Goal: Information Seeking & Learning: Compare options

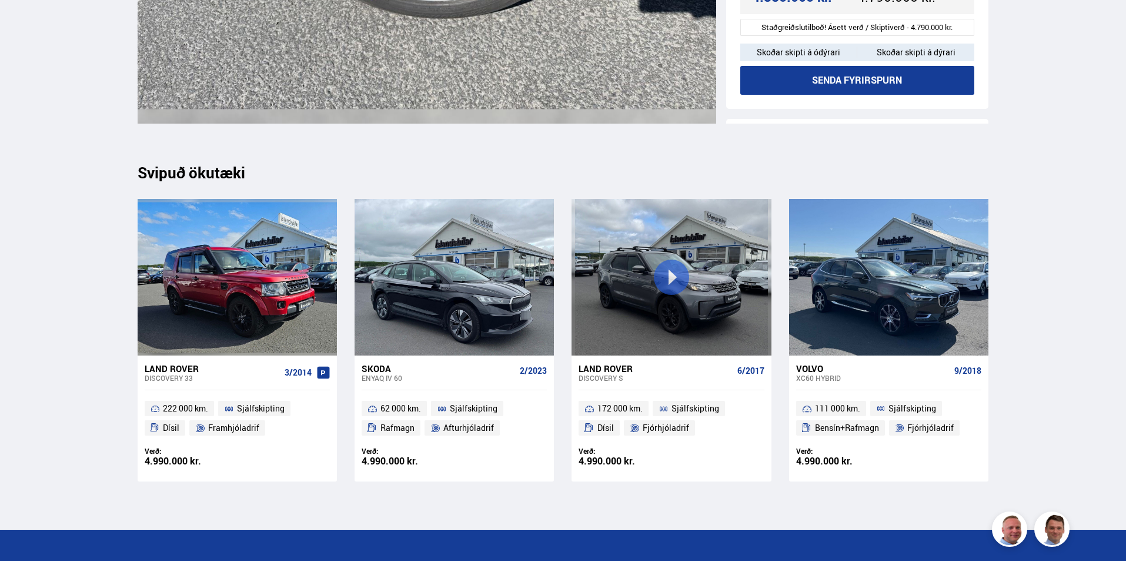
scroll to position [13322, 0]
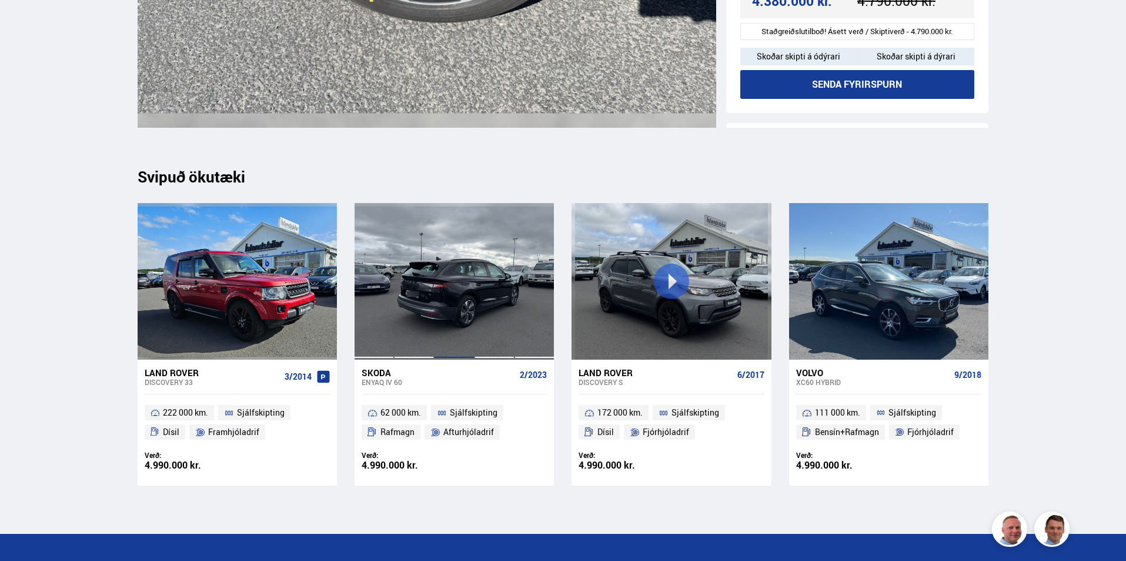
click at [436, 300] on div at bounding box center [454, 281] width 40 height 156
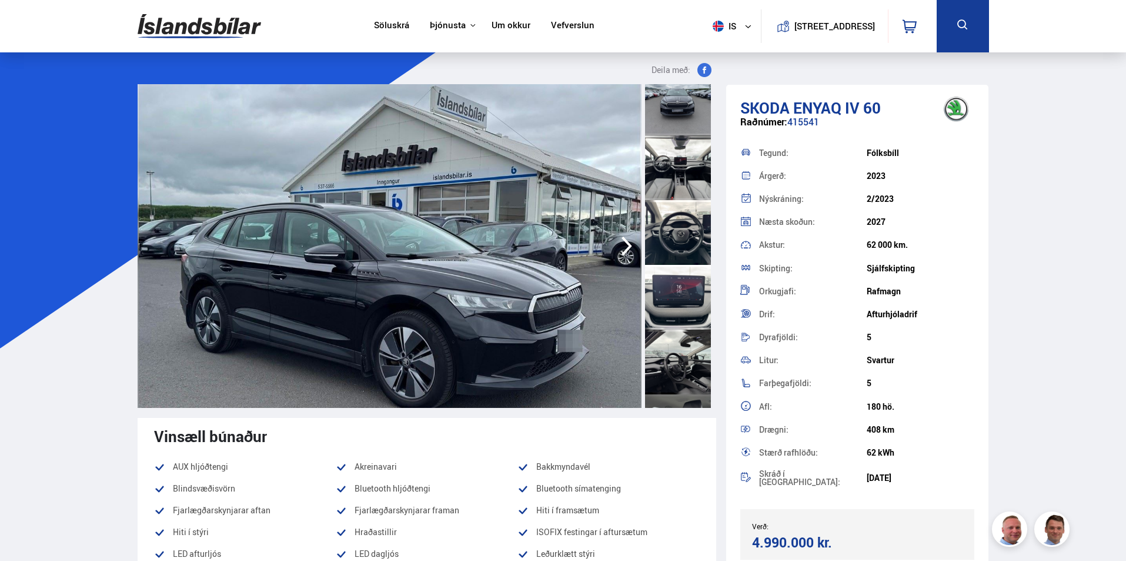
scroll to position [471, 0]
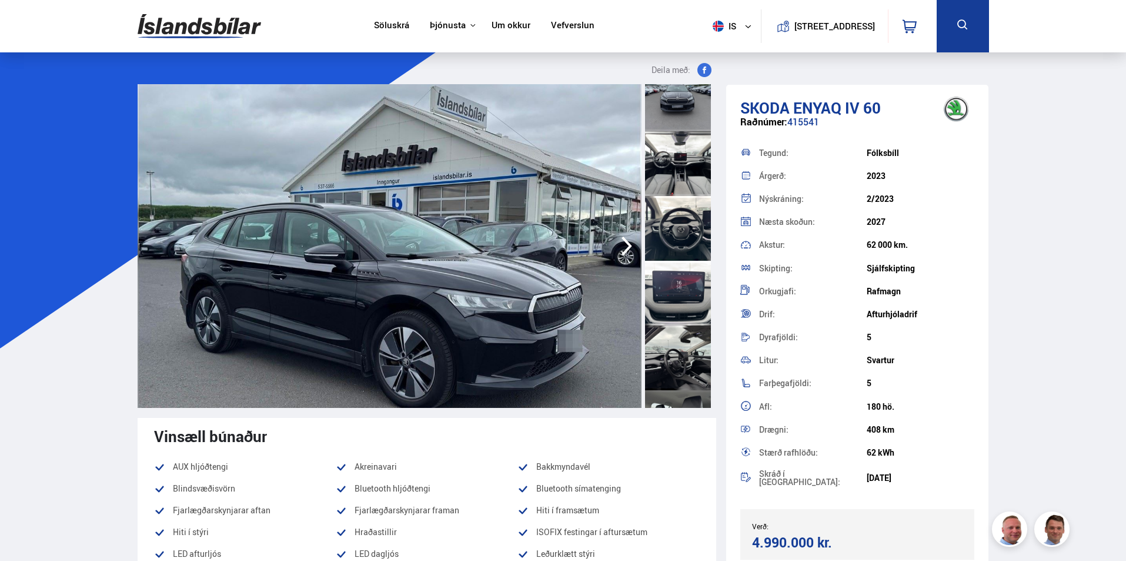
click at [672, 166] on div at bounding box center [678, 163] width 66 height 65
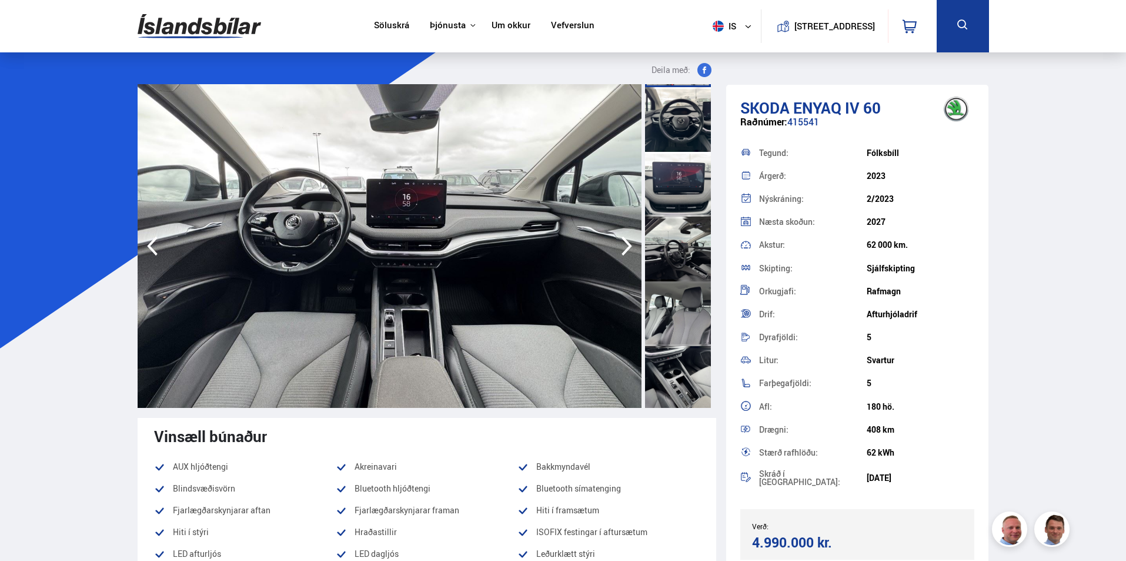
scroll to position [588, 0]
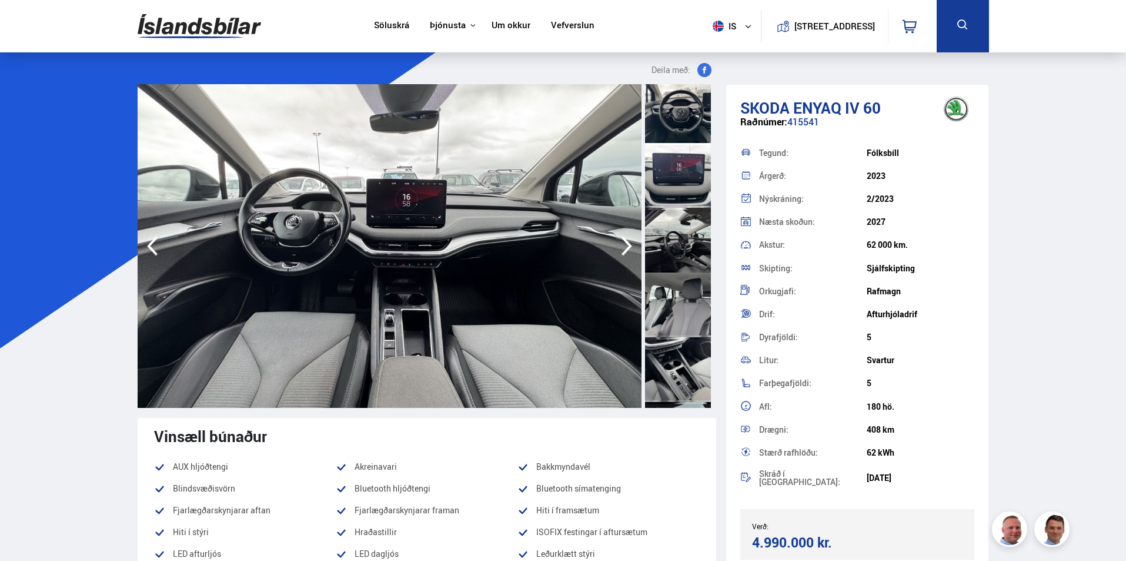
click at [675, 229] on div at bounding box center [678, 240] width 66 height 65
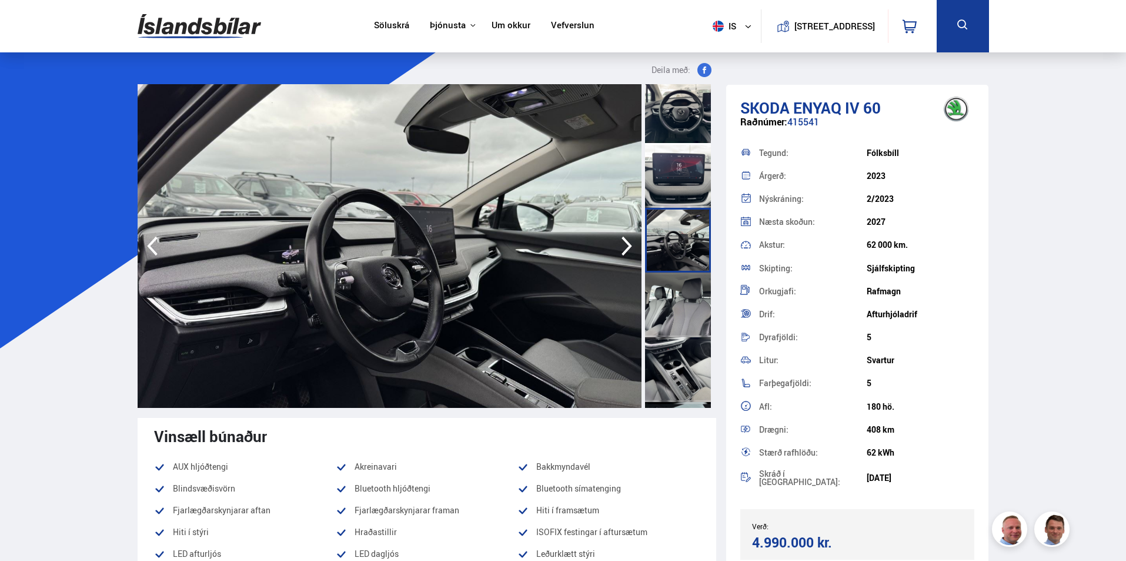
click at [627, 242] on icon "button" at bounding box center [627, 245] width 11 height 19
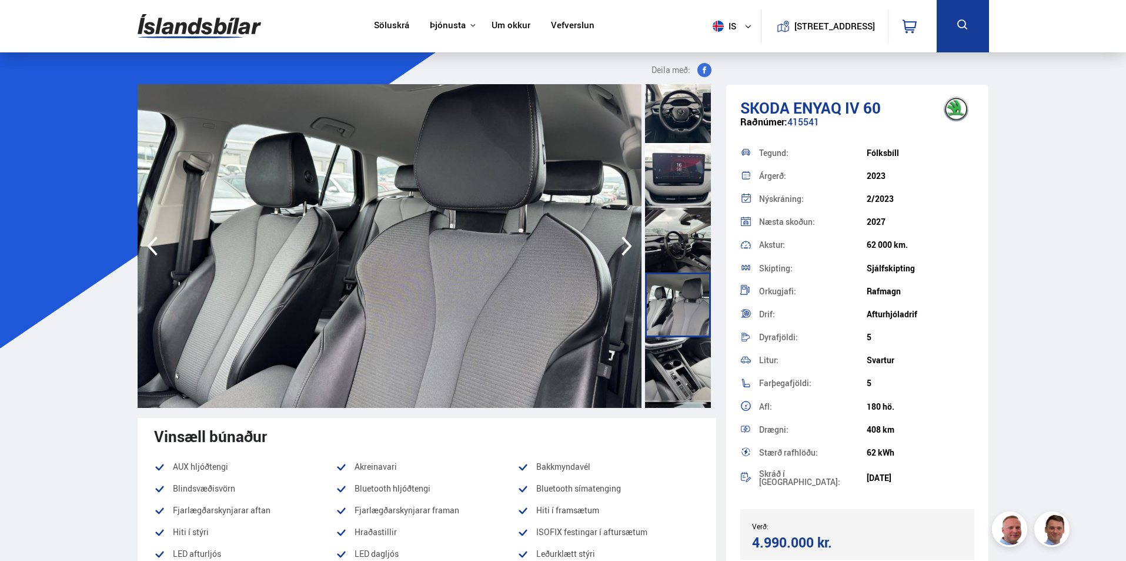
click at [627, 242] on icon "button" at bounding box center [627, 245] width 11 height 19
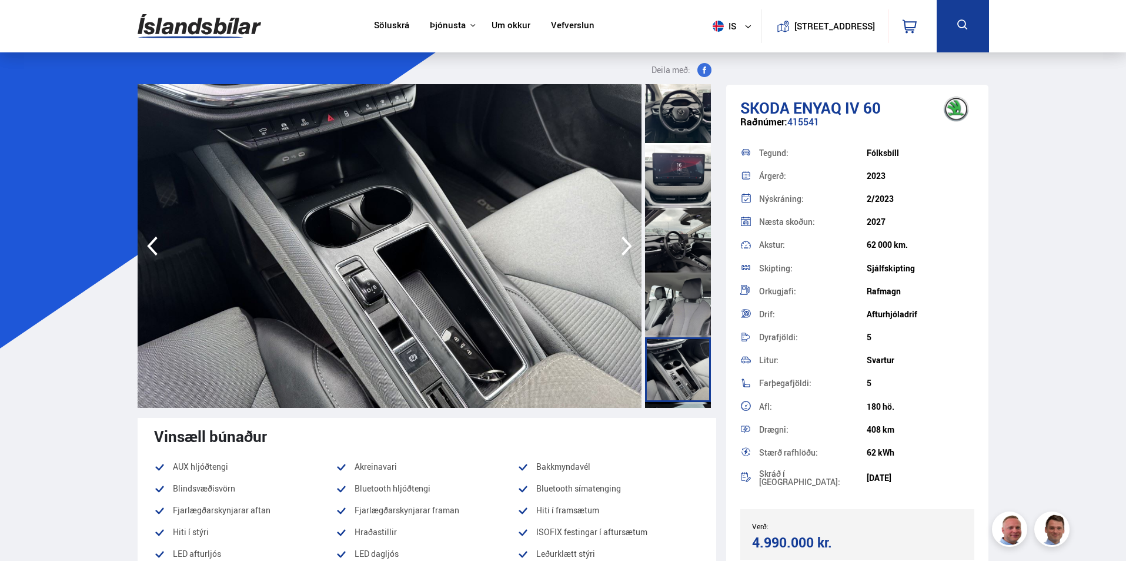
click at [627, 242] on icon "button" at bounding box center [627, 245] width 11 height 19
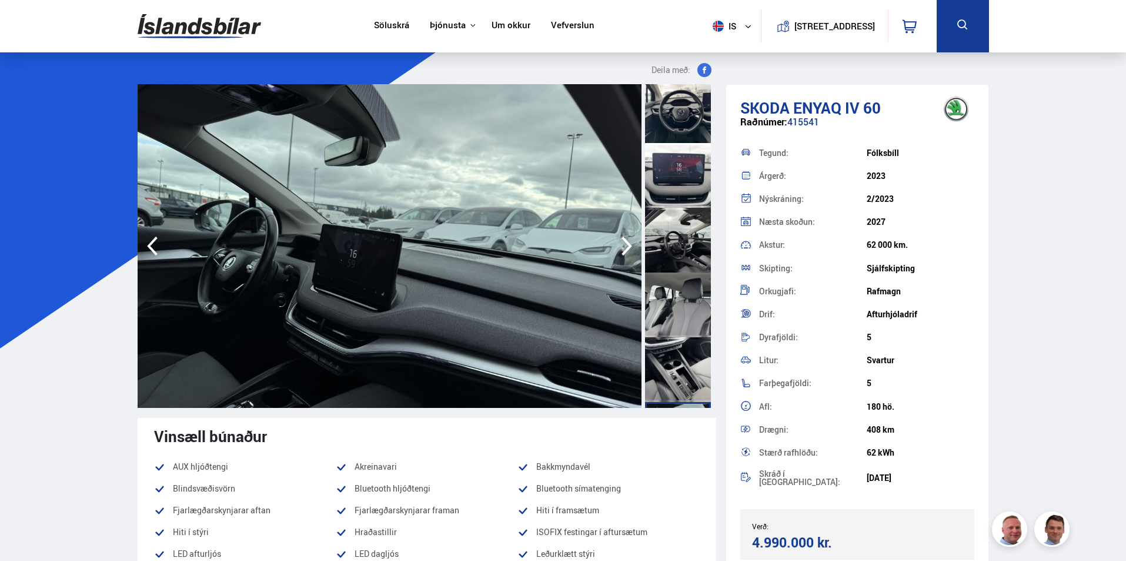
click at [627, 242] on icon "button" at bounding box center [627, 245] width 11 height 19
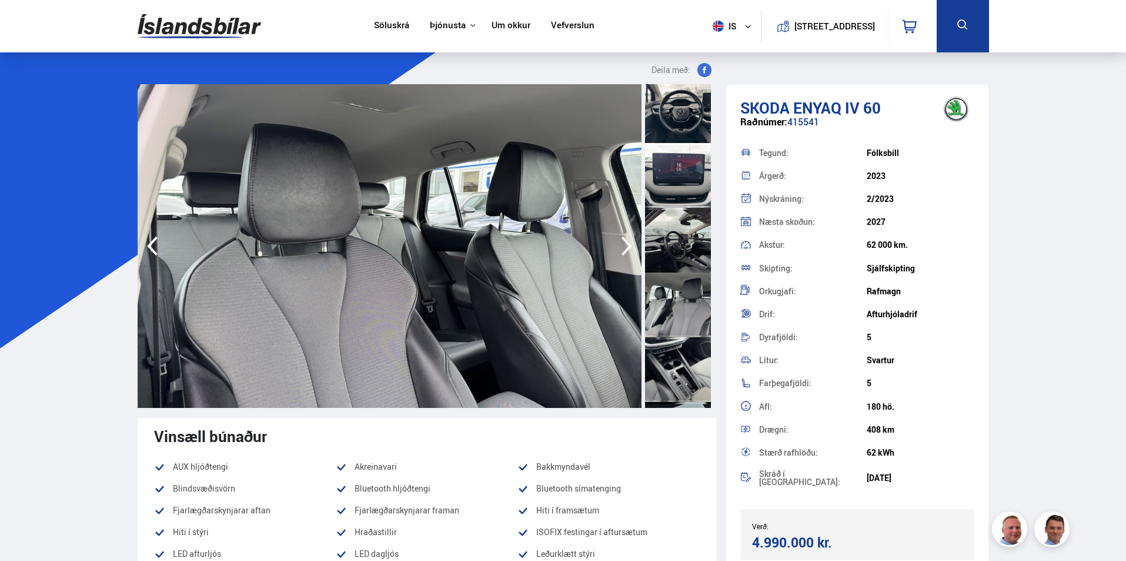
click at [627, 242] on icon "button" at bounding box center [627, 245] width 11 height 19
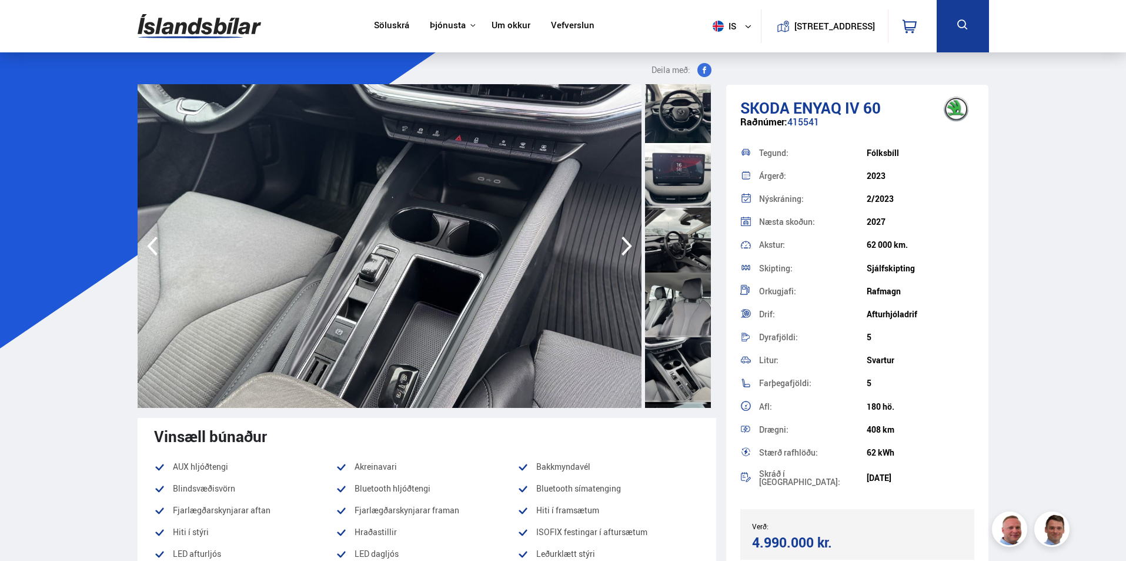
click at [627, 242] on icon "button" at bounding box center [627, 245] width 11 height 19
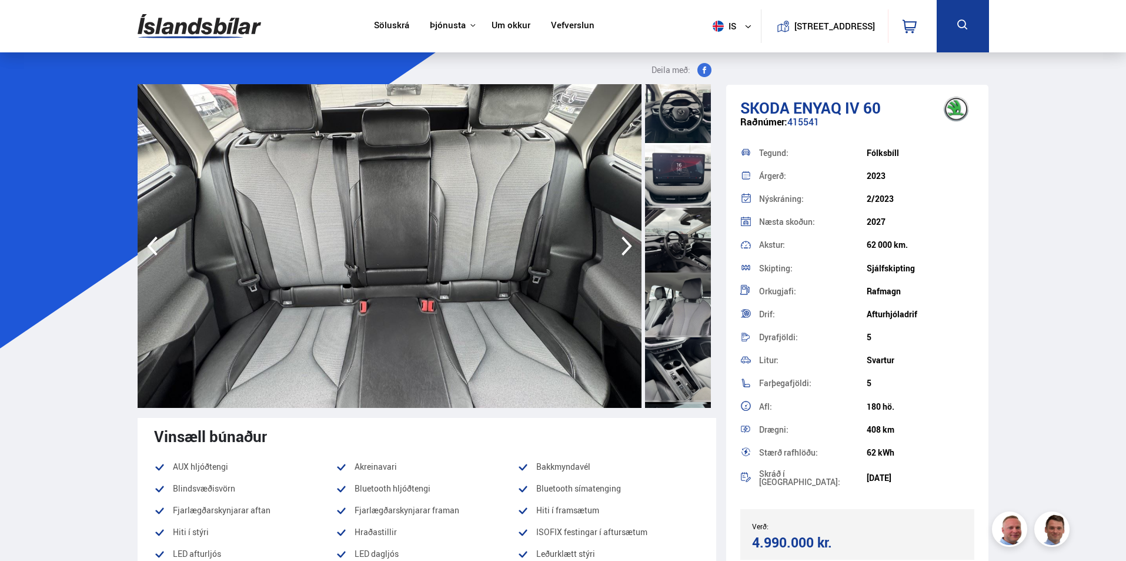
click at [627, 242] on icon "button" at bounding box center [627, 245] width 11 height 19
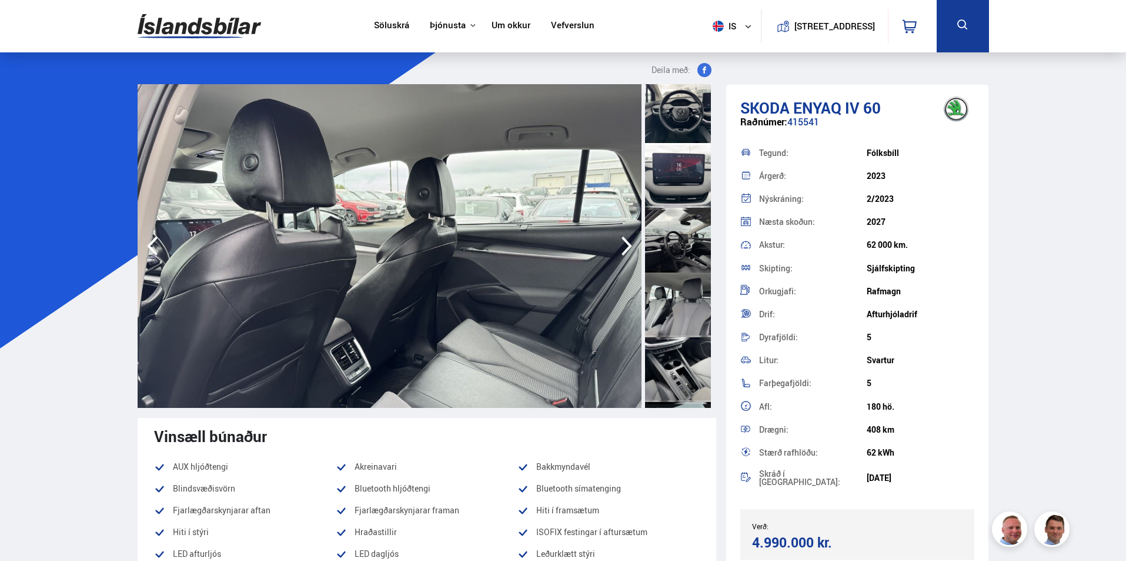
click at [627, 242] on icon "button" at bounding box center [627, 245] width 11 height 19
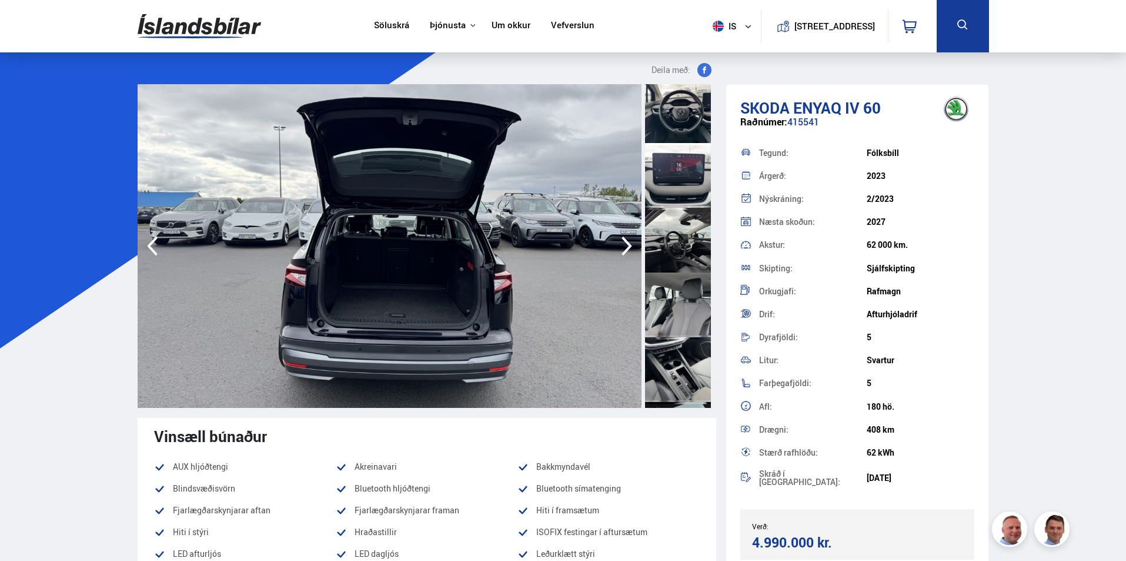
click at [627, 242] on icon "button" at bounding box center [627, 245] width 11 height 19
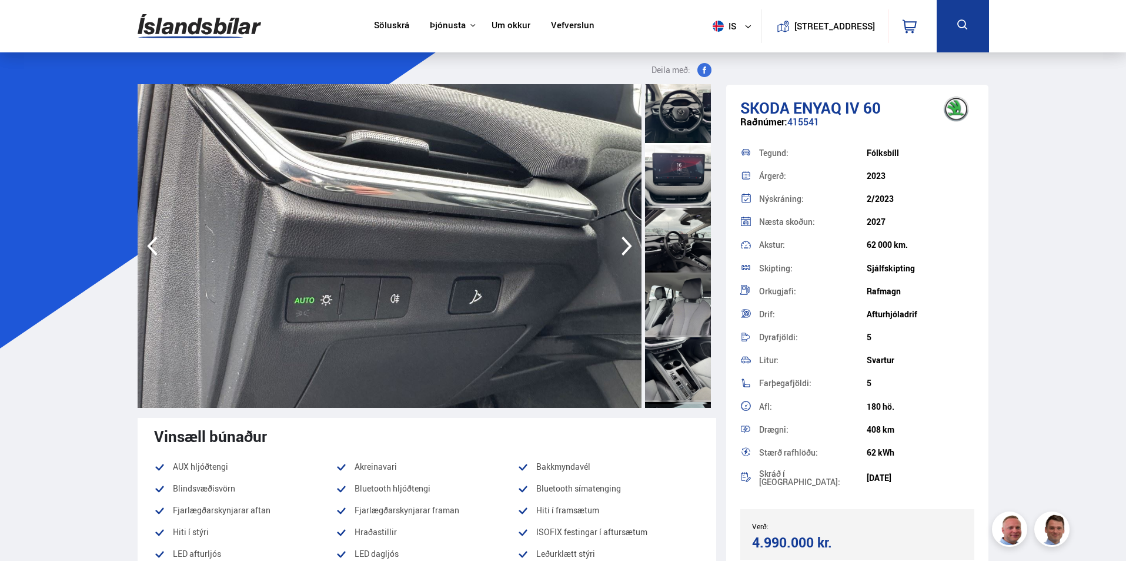
click at [627, 242] on icon "button" at bounding box center [627, 245] width 11 height 19
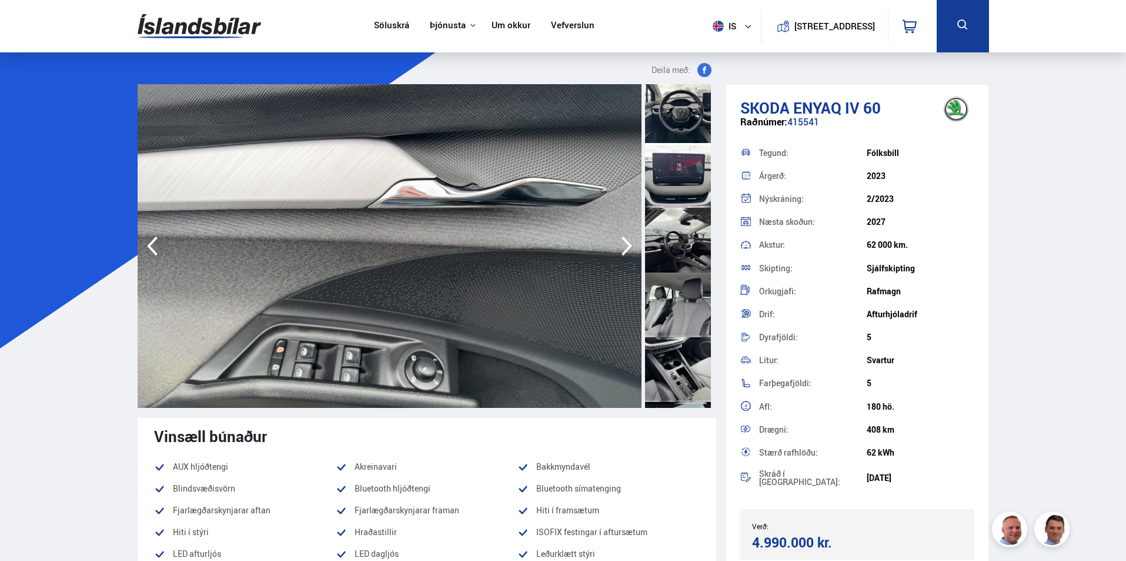
click at [627, 242] on icon "button" at bounding box center [627, 245] width 11 height 19
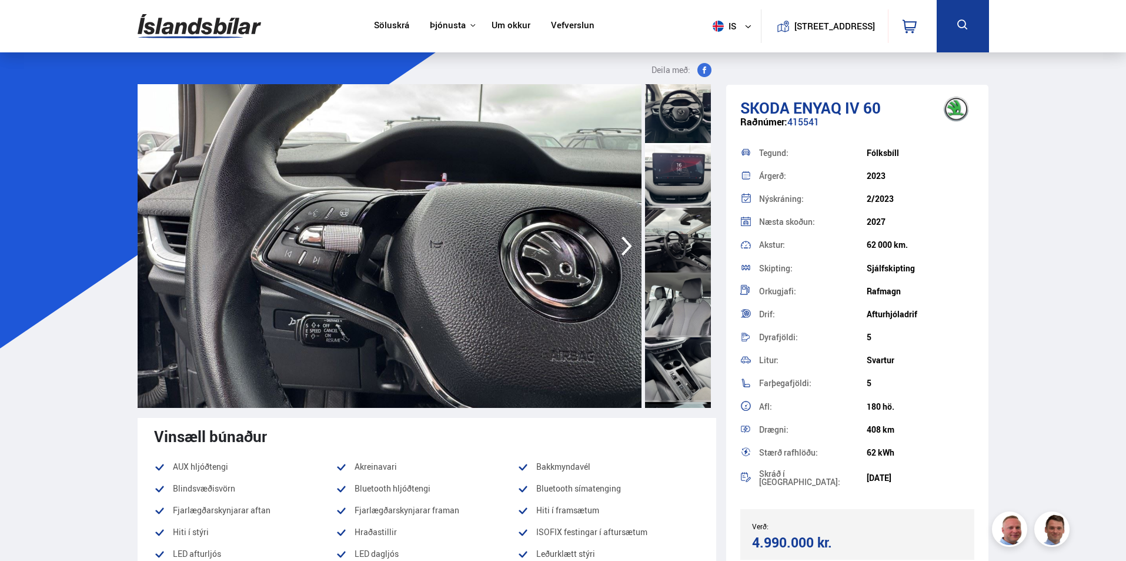
click at [627, 242] on icon "button" at bounding box center [627, 245] width 11 height 19
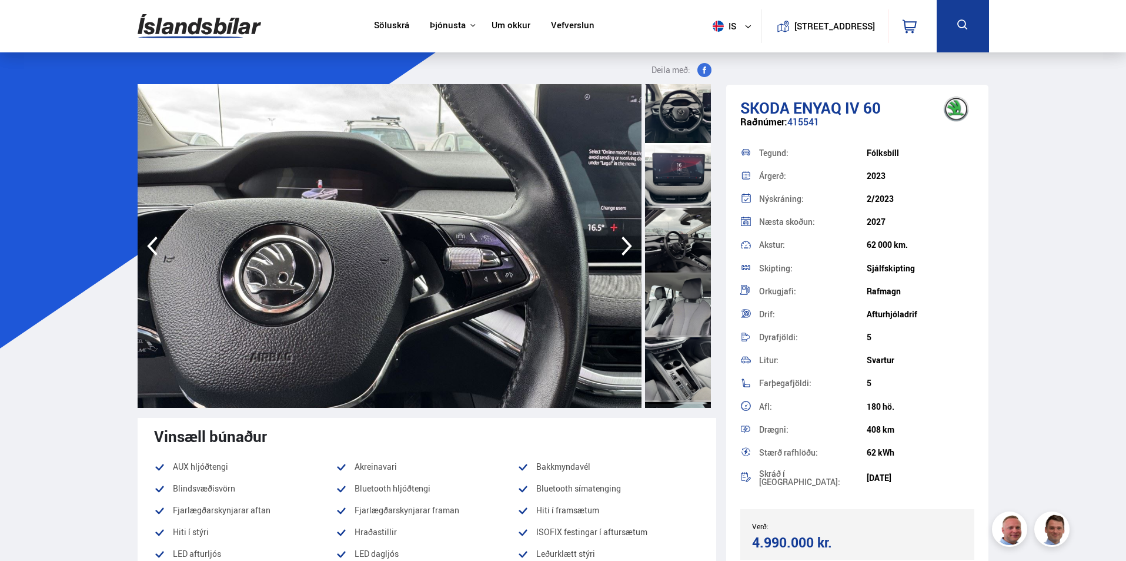
click at [627, 242] on icon "button" at bounding box center [627, 245] width 11 height 19
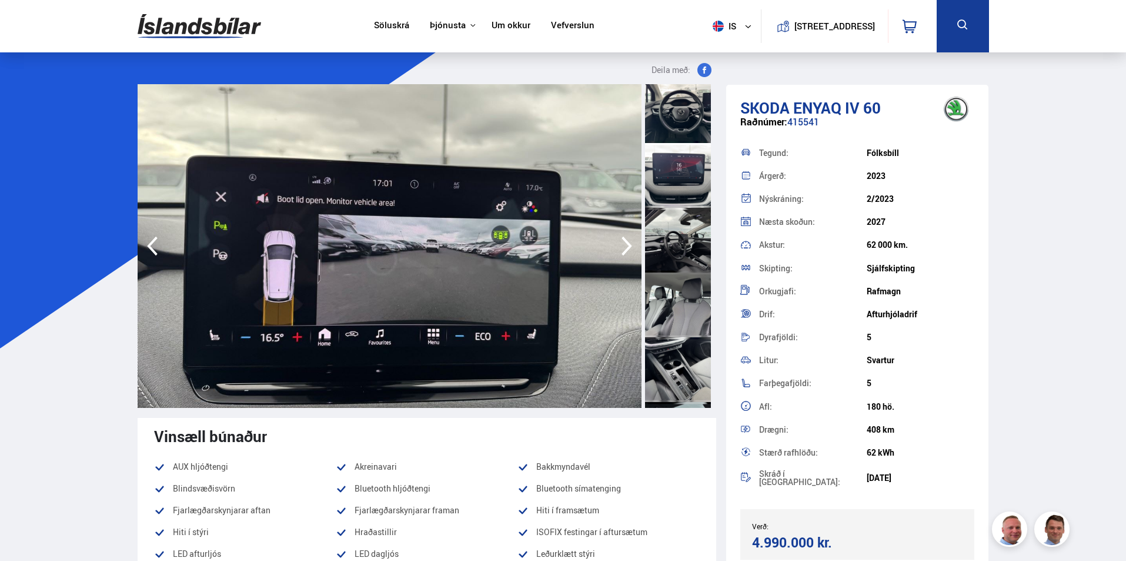
click at [627, 242] on icon "button" at bounding box center [627, 245] width 11 height 19
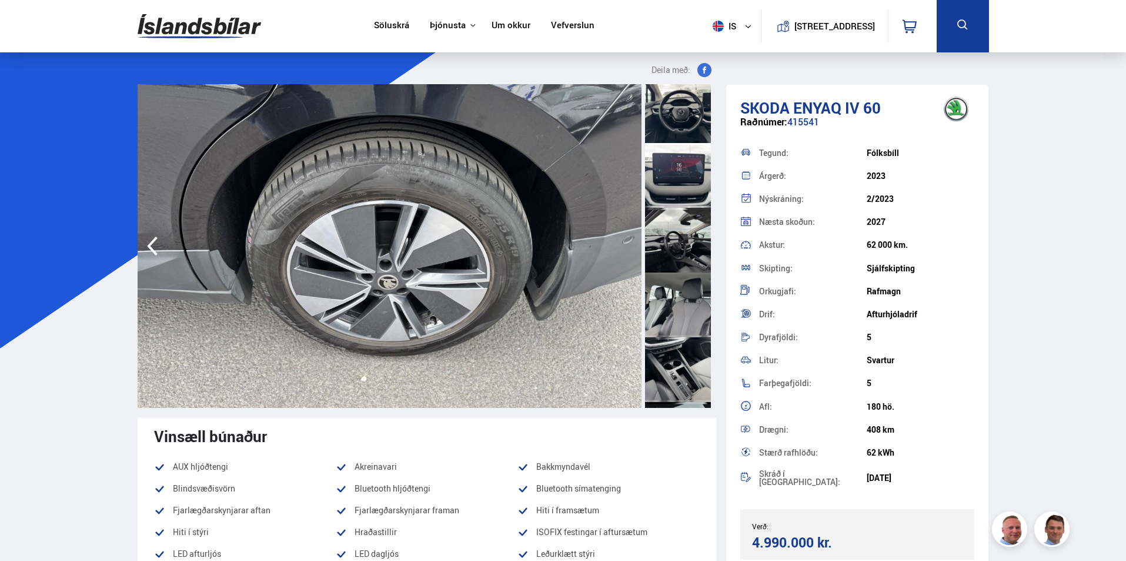
click at [627, 242] on img at bounding box center [390, 246] width 504 height 324
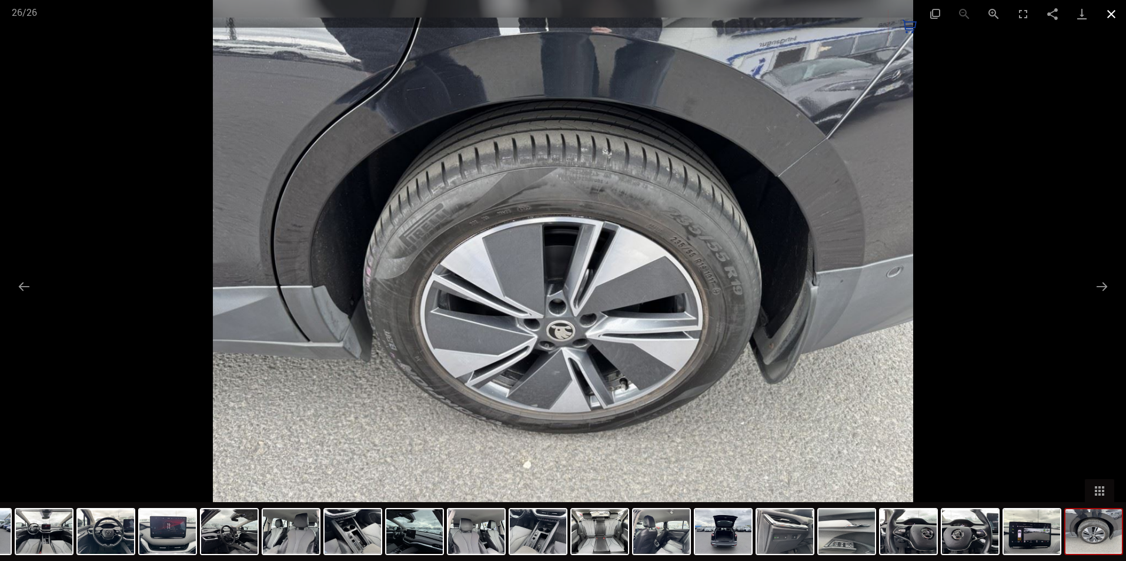
click at [1113, 15] on button "Close gallery" at bounding box center [1111, 14] width 29 height 28
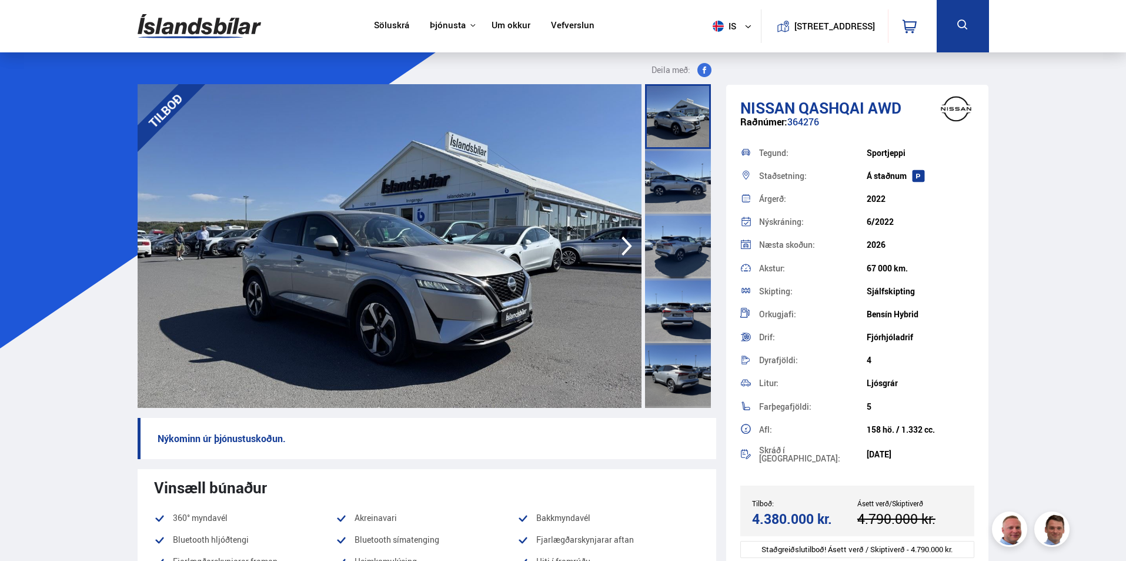
scroll to position [13322, 0]
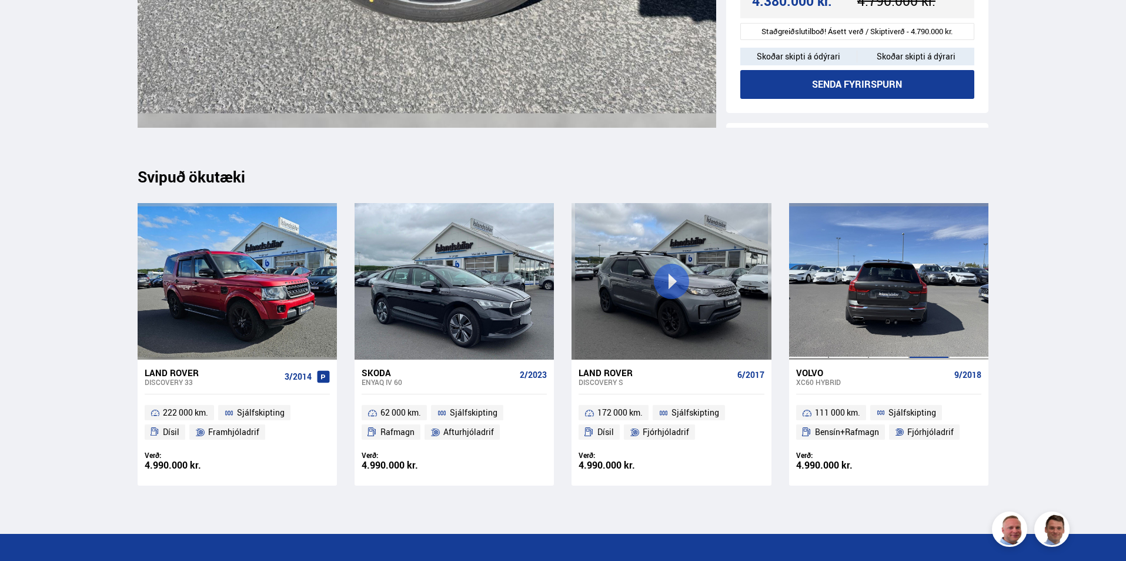
click at [909, 318] on div at bounding box center [929, 281] width 40 height 156
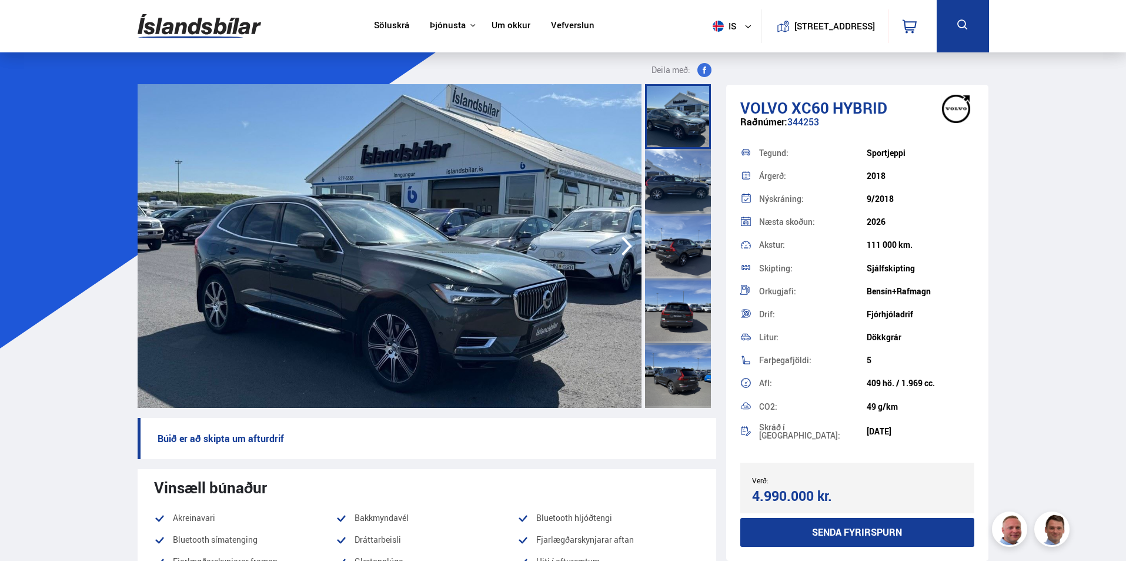
click at [561, 314] on img at bounding box center [390, 246] width 504 height 324
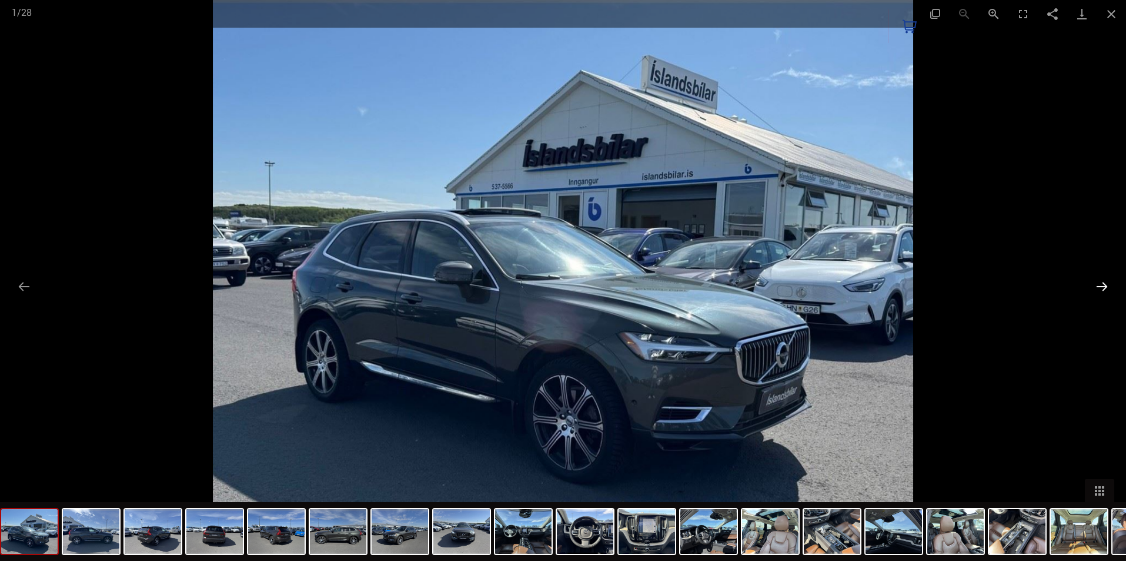
click at [1104, 284] on button "Next slide" at bounding box center [1102, 286] width 25 height 23
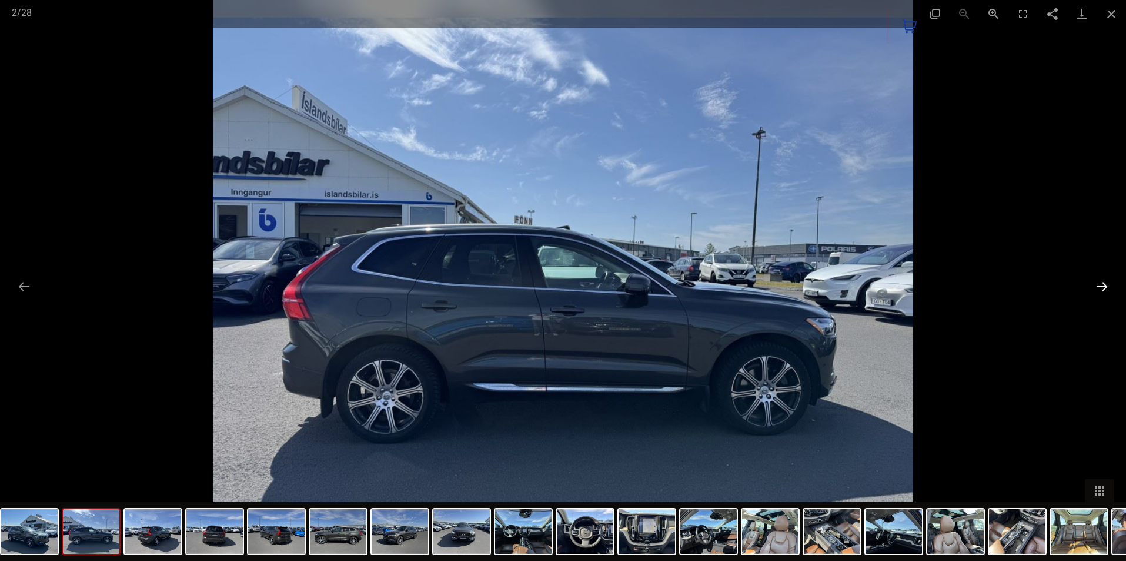
click at [1104, 284] on button "Next slide" at bounding box center [1102, 286] width 25 height 23
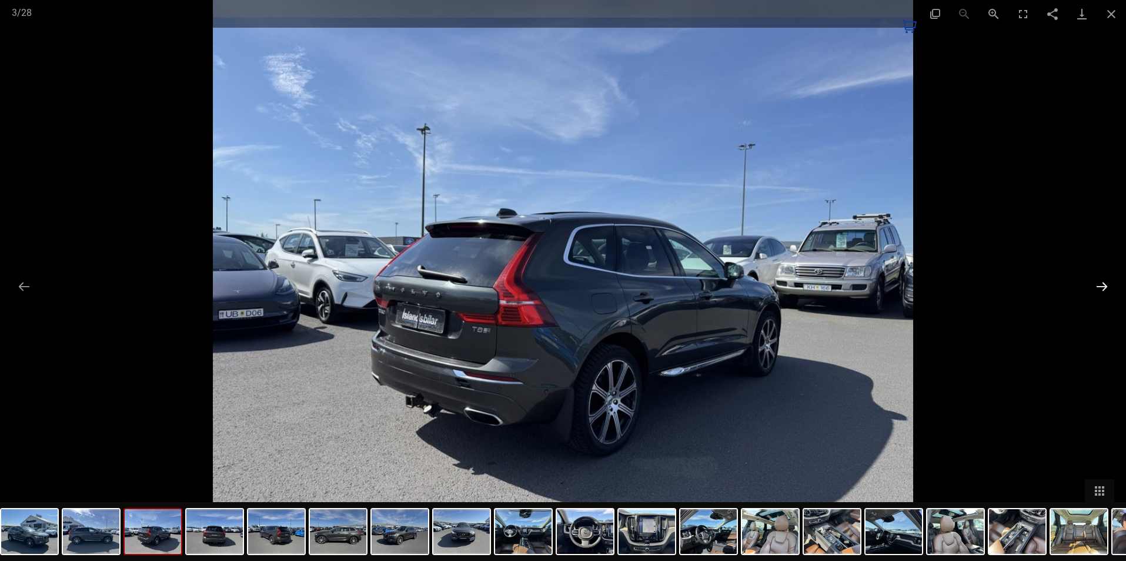
click at [1104, 284] on button "Next slide" at bounding box center [1102, 286] width 25 height 23
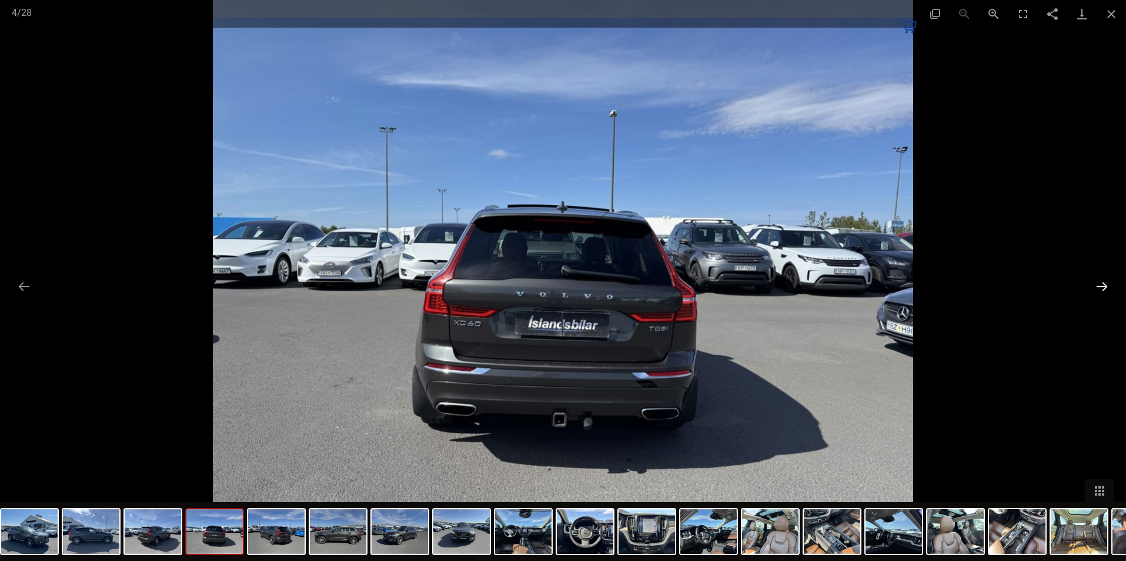
click at [1104, 284] on button "Next slide" at bounding box center [1102, 286] width 25 height 23
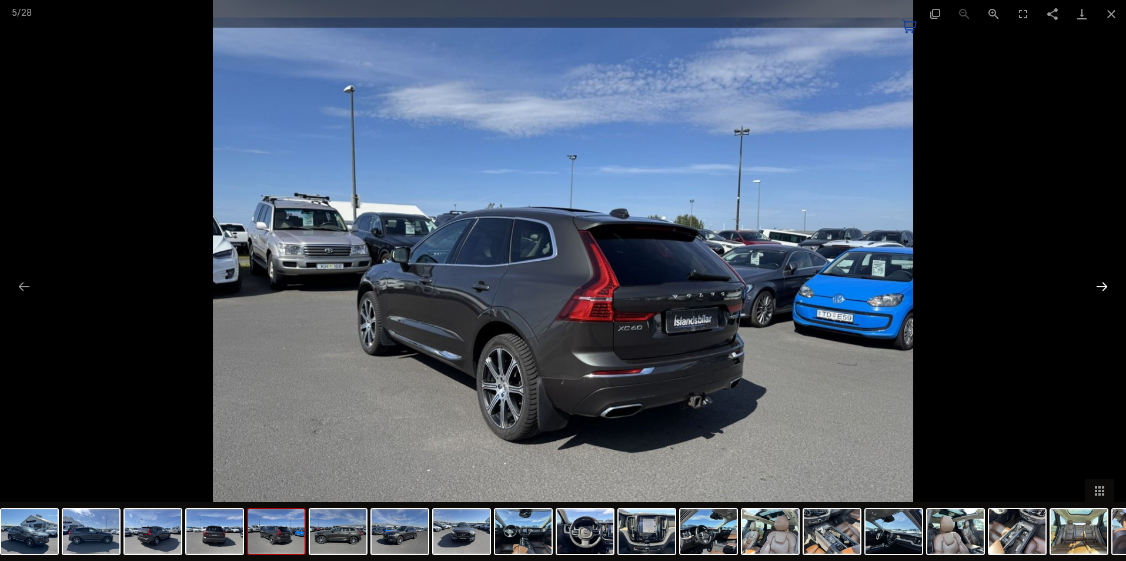
click at [1104, 284] on button "Next slide" at bounding box center [1102, 286] width 25 height 23
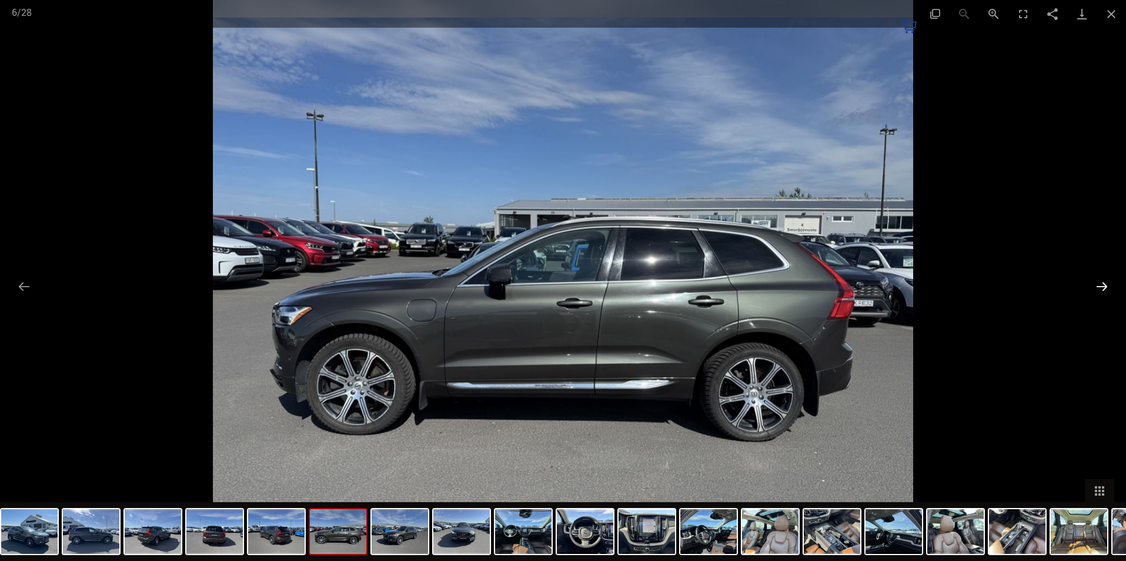
click at [1104, 284] on button "Next slide" at bounding box center [1102, 286] width 25 height 23
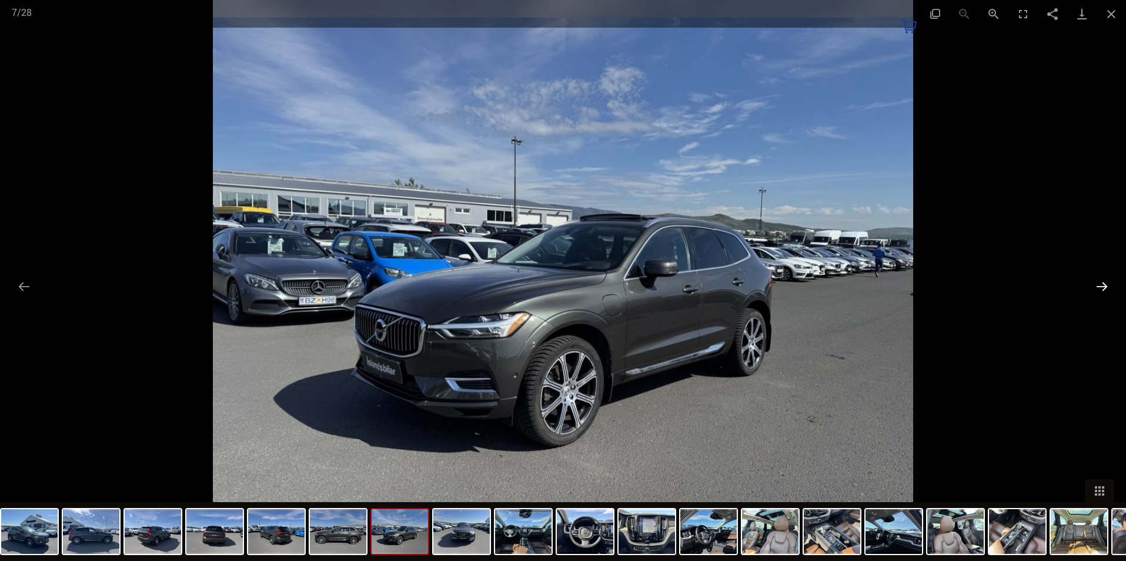
click at [1104, 284] on button "Next slide" at bounding box center [1102, 286] width 25 height 23
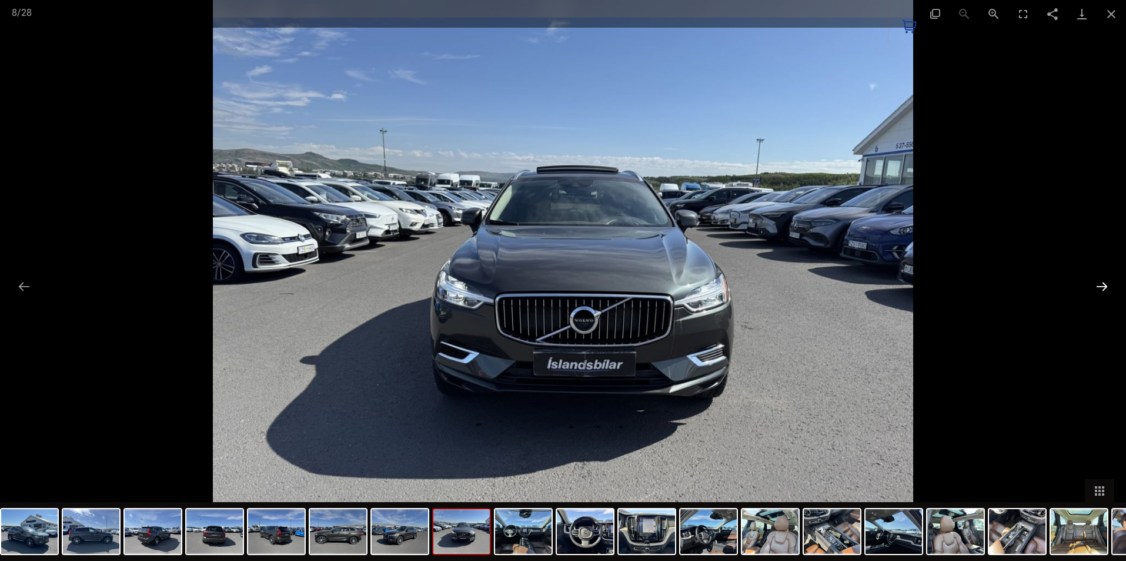
click at [1104, 284] on button "Next slide" at bounding box center [1102, 286] width 25 height 23
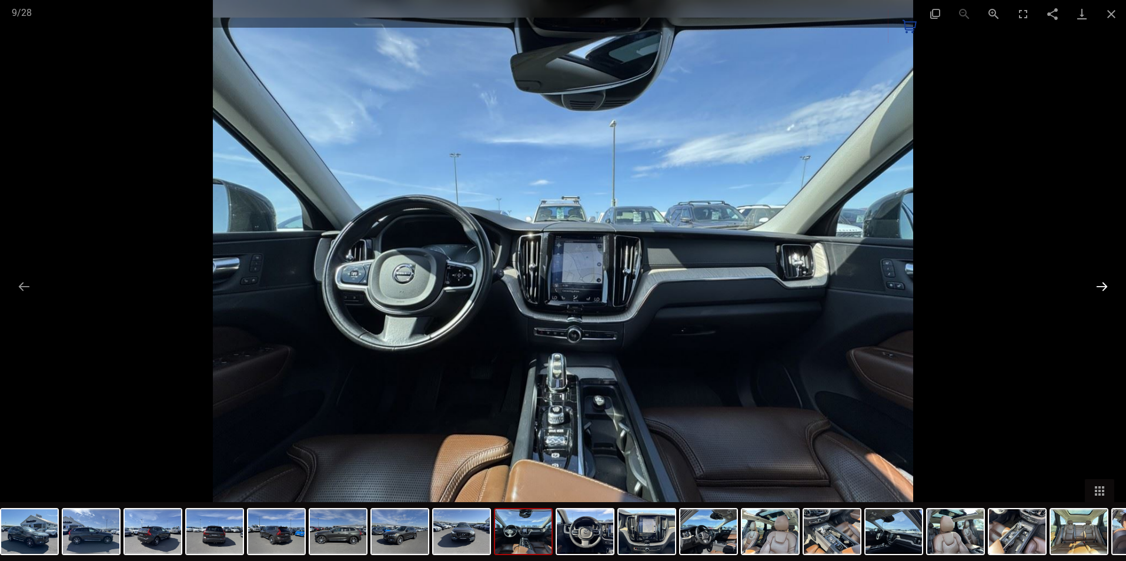
click at [1104, 284] on button "Next slide" at bounding box center [1102, 286] width 25 height 23
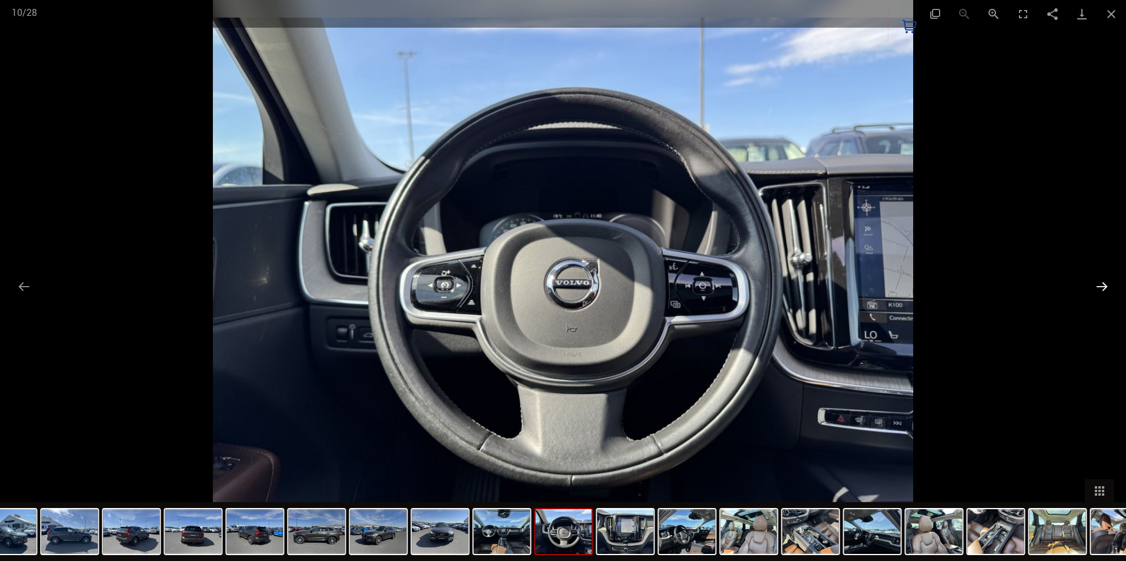
click at [1104, 284] on button "Next slide" at bounding box center [1102, 286] width 25 height 23
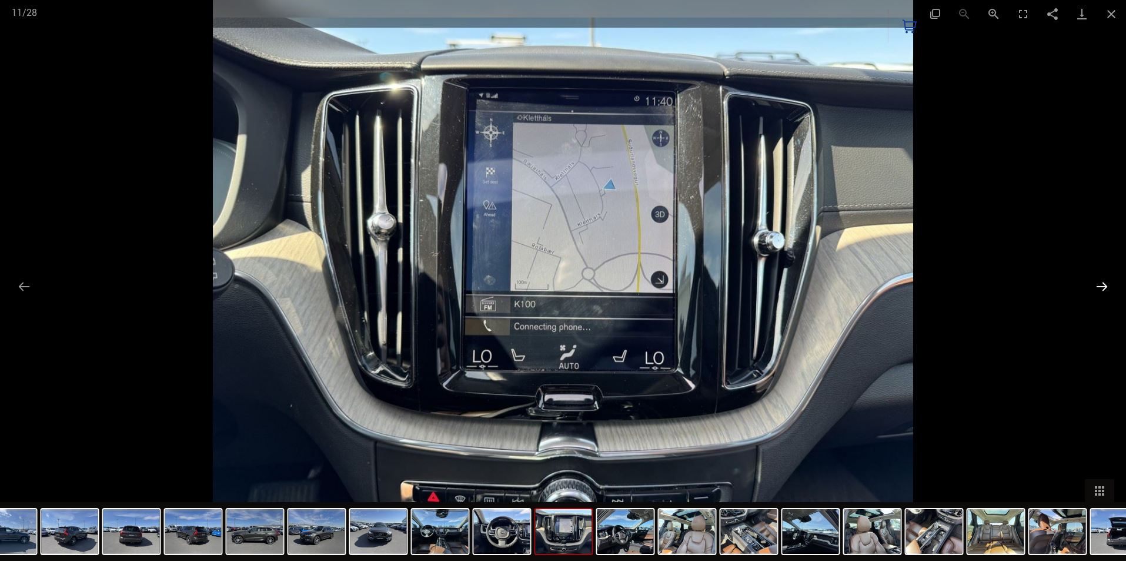
click at [1104, 284] on button "Next slide" at bounding box center [1102, 286] width 25 height 23
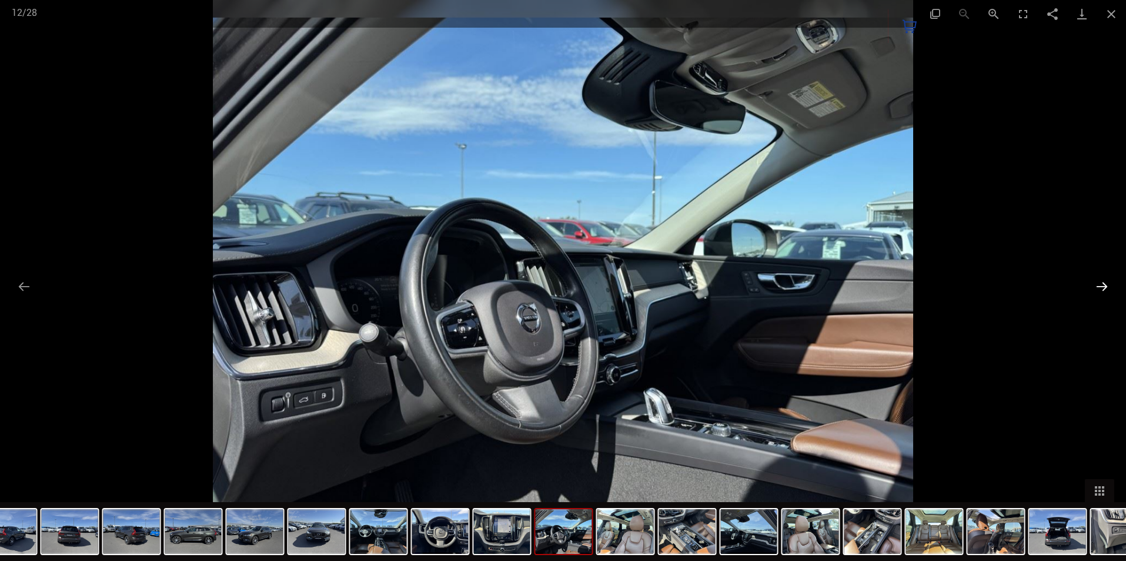
click at [1104, 284] on button "Next slide" at bounding box center [1102, 286] width 25 height 23
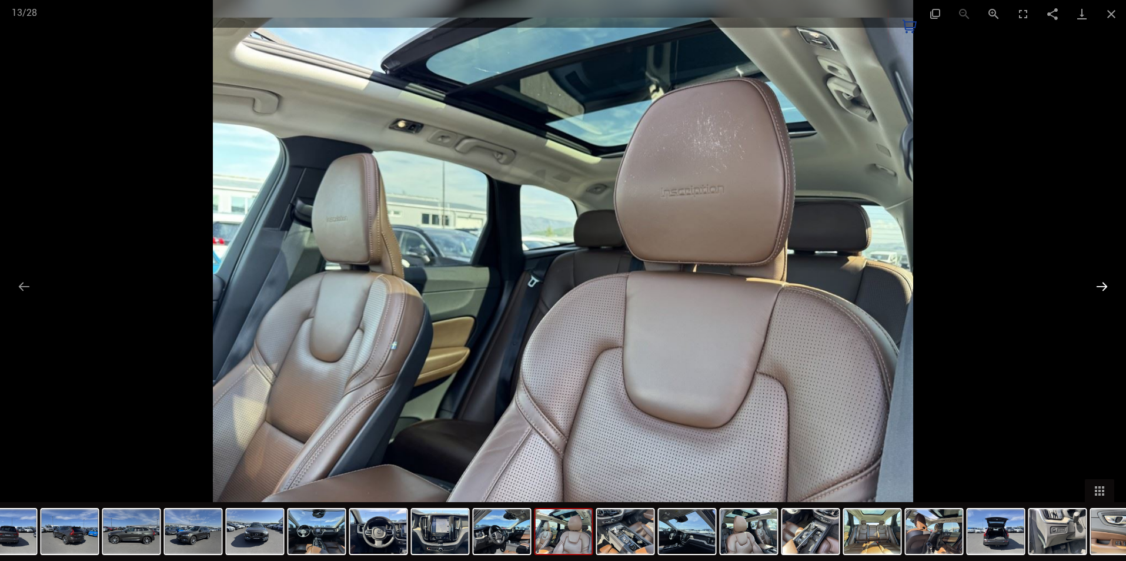
click at [1104, 284] on button "Next slide" at bounding box center [1102, 286] width 25 height 23
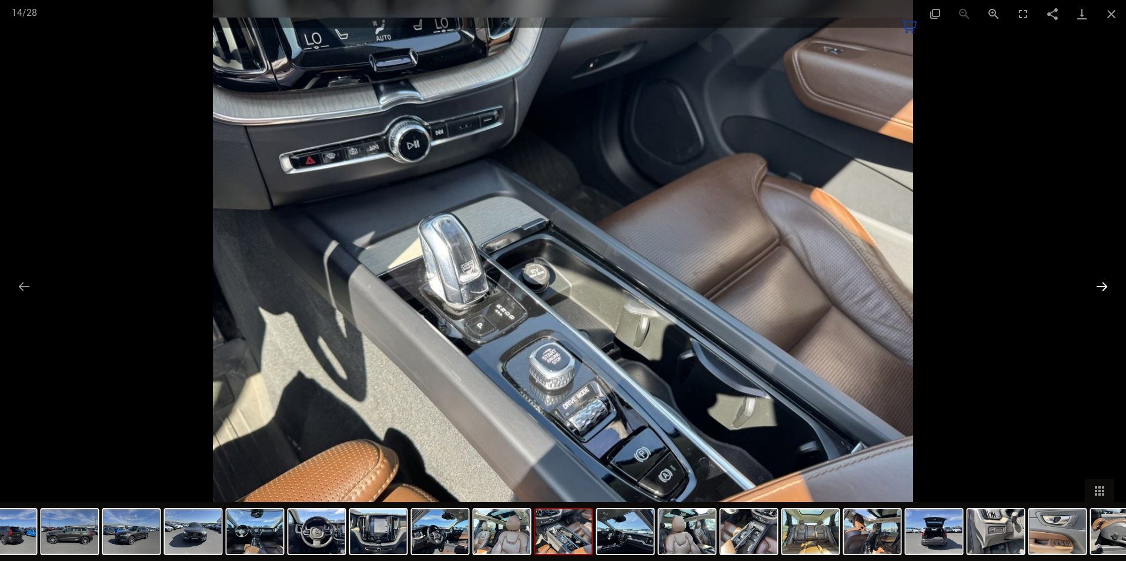
click at [1104, 284] on button "Next slide" at bounding box center [1102, 286] width 25 height 23
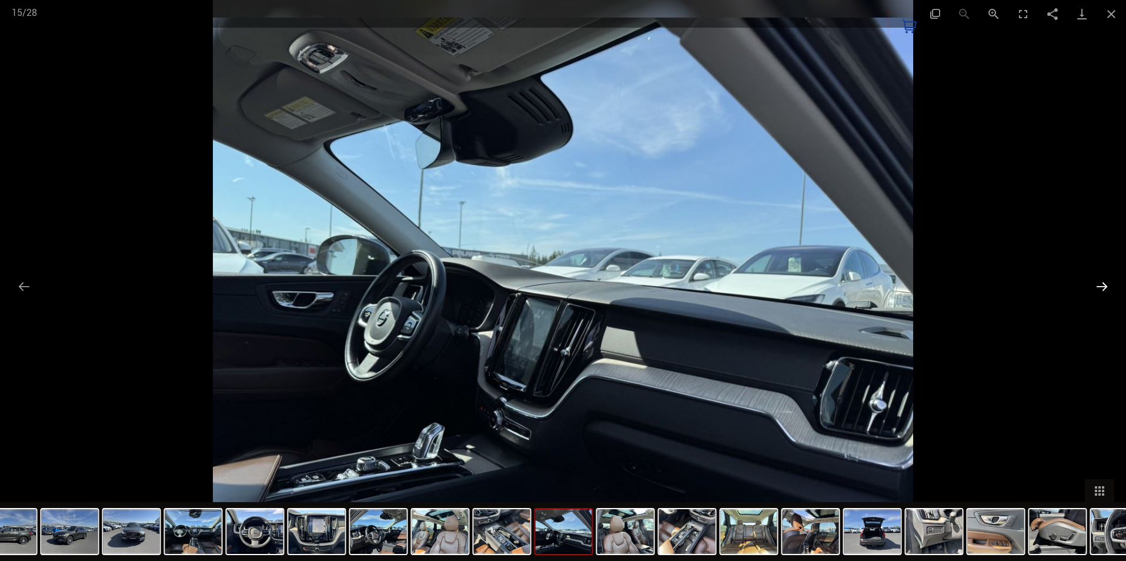
click at [1104, 284] on button "Next slide" at bounding box center [1102, 286] width 25 height 23
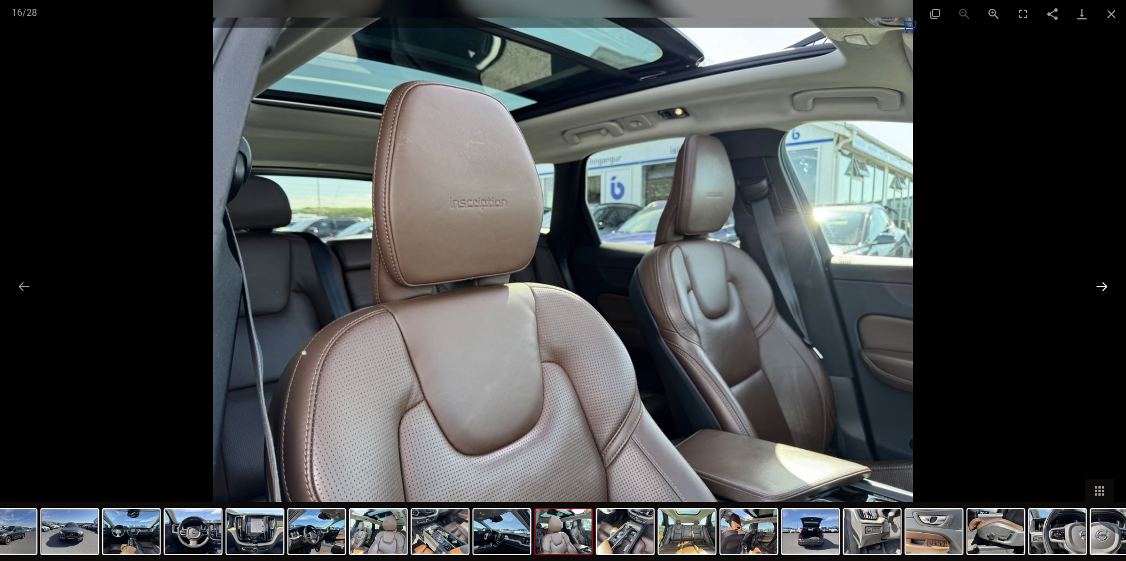
click at [1104, 284] on button "Next slide" at bounding box center [1102, 286] width 25 height 23
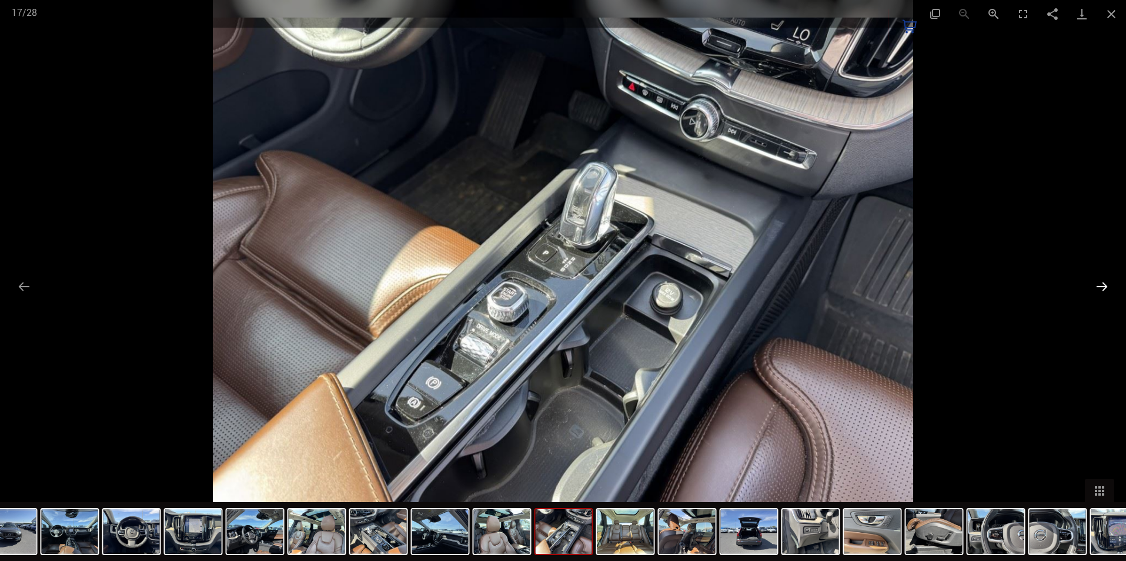
click at [1104, 284] on button "Next slide" at bounding box center [1102, 286] width 25 height 23
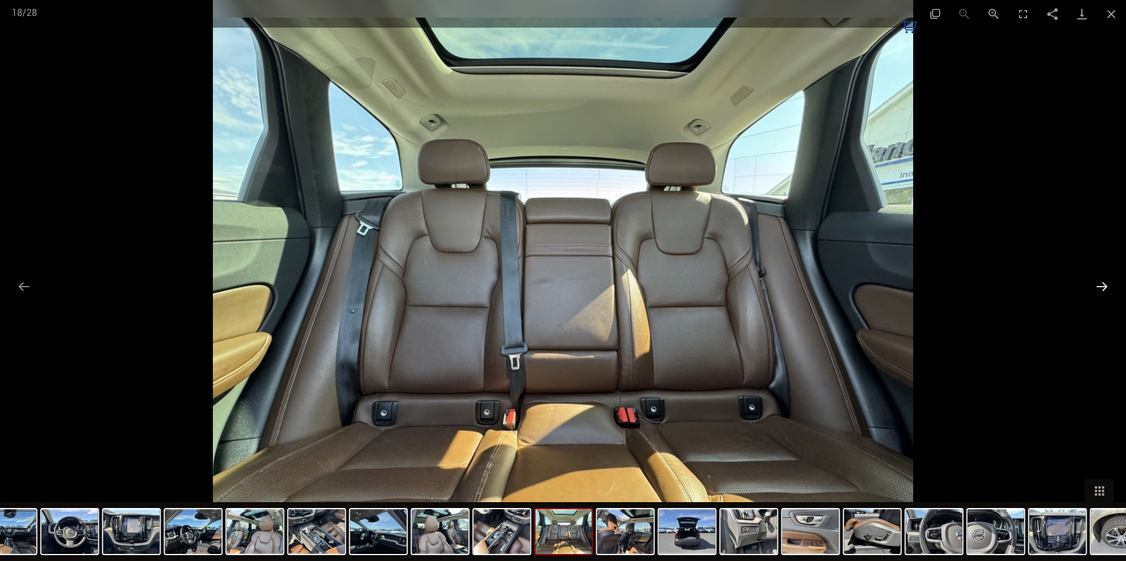
click at [1104, 284] on button "Next slide" at bounding box center [1102, 286] width 25 height 23
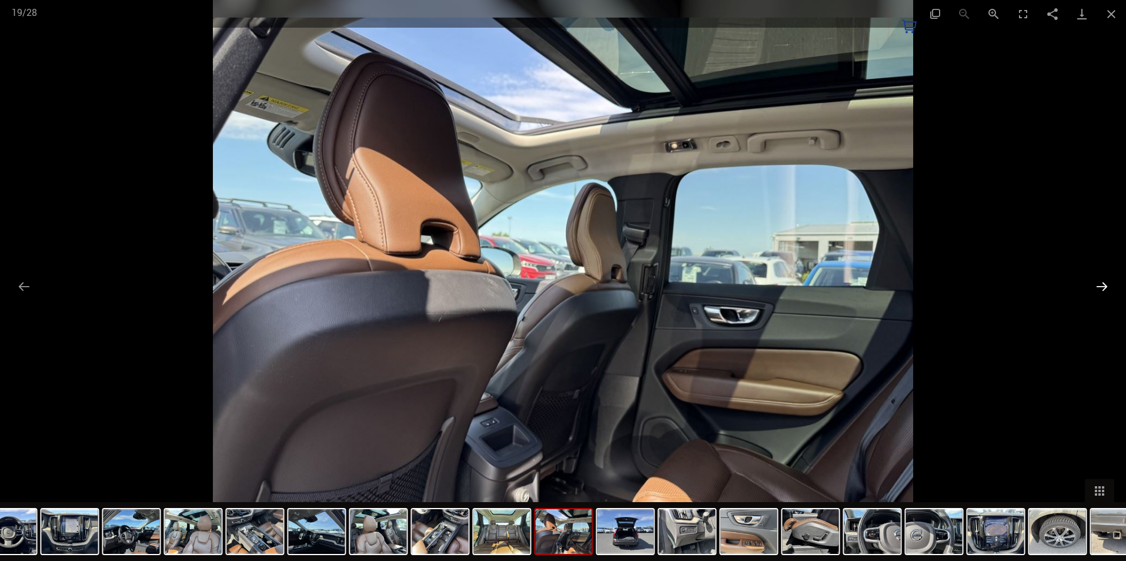
click at [1104, 284] on button "Next slide" at bounding box center [1102, 286] width 25 height 23
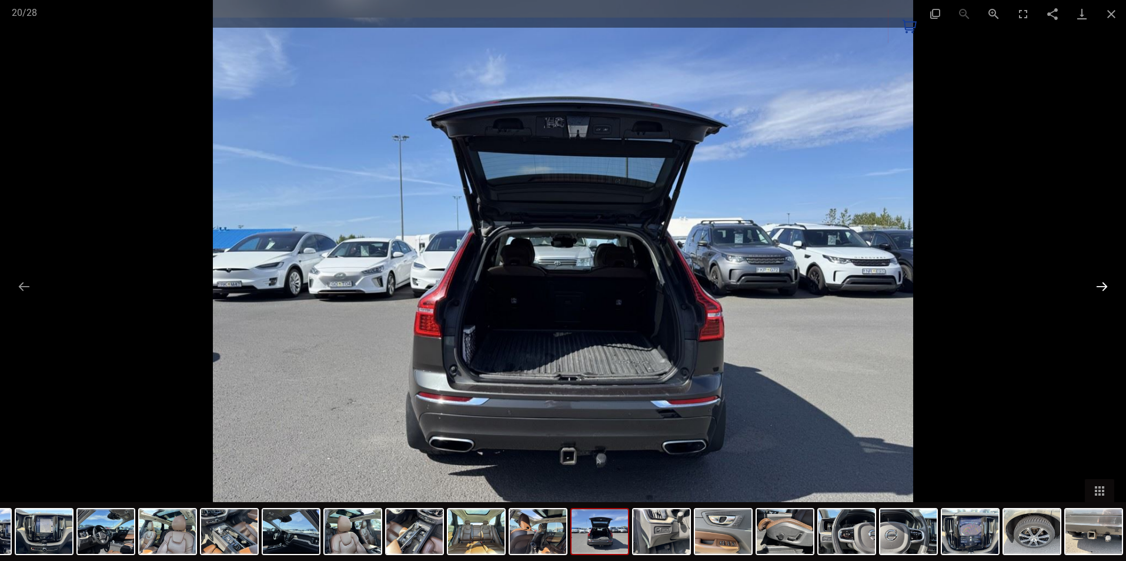
click at [1104, 284] on button "Next slide" at bounding box center [1102, 286] width 25 height 23
